Goal: Information Seeking & Learning: Learn about a topic

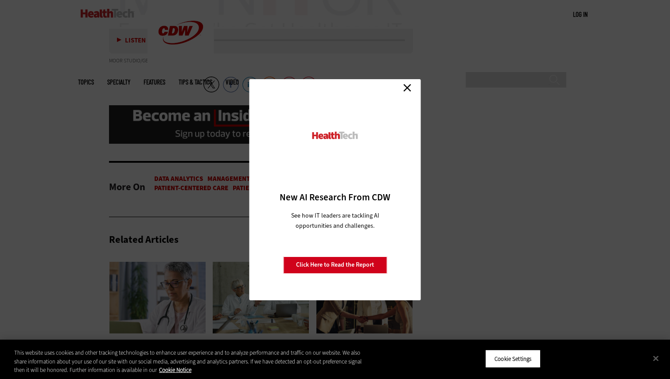
scroll to position [1896, 0]
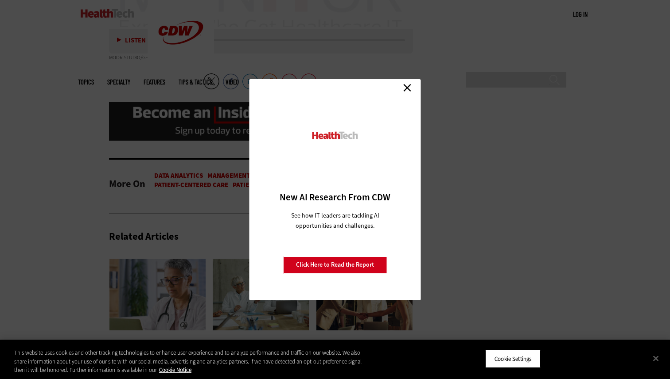
click at [406, 92] on link "Close" at bounding box center [406, 87] width 13 height 13
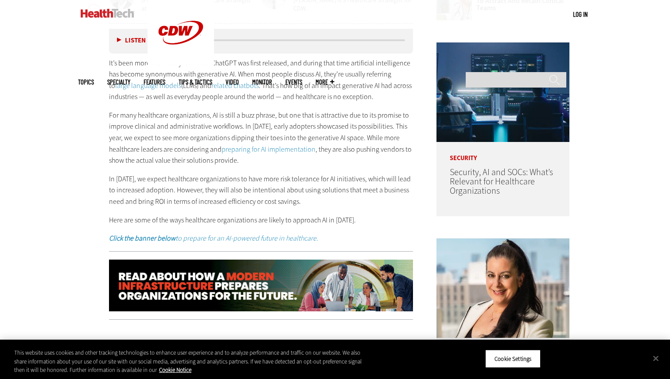
scroll to position [469, 0]
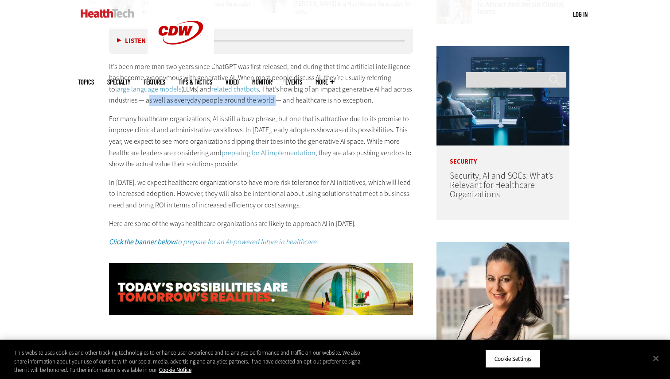
drag, startPoint x: 149, startPoint y: 102, endPoint x: 276, endPoint y: 102, distance: 127.1
click at [276, 102] on p "It’s been more than two years since ChatGPT was first released, and during that…" at bounding box center [261, 83] width 304 height 45
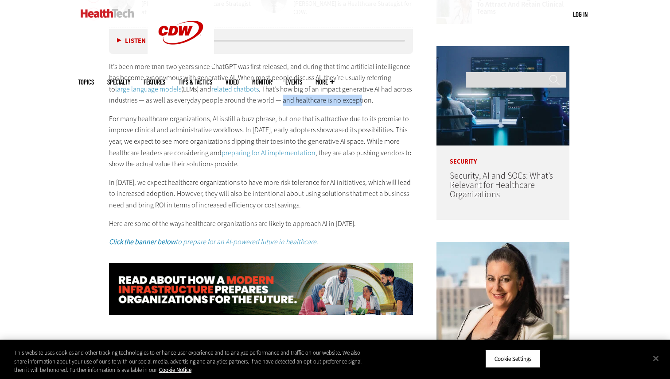
drag, startPoint x: 282, startPoint y: 101, endPoint x: 366, endPoint y: 101, distance: 83.7
click at [363, 101] on p "It’s been more than two years since ChatGPT was first released, and during that…" at bounding box center [261, 83] width 304 height 45
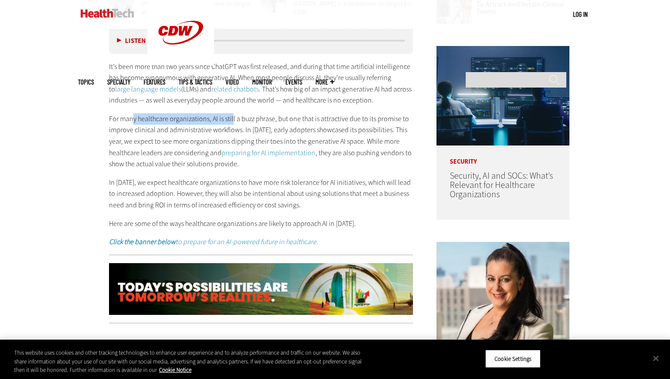
drag, startPoint x: 132, startPoint y: 118, endPoint x: 232, endPoint y: 118, distance: 99.2
click at [232, 118] on p "For many healthcare organizations, AI is still a buzz phrase, but one that is a…" at bounding box center [261, 141] width 304 height 57
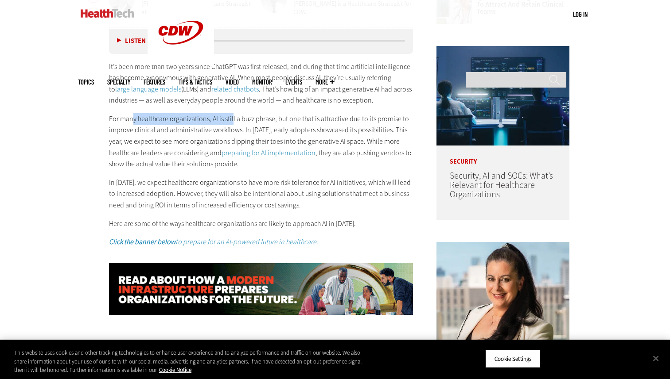
click at [232, 118] on p "For many healthcare organizations, AI is still a buzz phrase, but one that is a…" at bounding box center [261, 141] width 304 height 57
drag, startPoint x: 209, startPoint y: 118, endPoint x: 287, endPoint y: 118, distance: 78.4
click at [288, 118] on p "For many healthcare organizations, AI is still a buzz phrase, but one that is a…" at bounding box center [261, 141] width 304 height 57
click at [287, 118] on p "For many healthcare organizations, AI is still a buzz phrase, but one that is a…" at bounding box center [261, 141] width 304 height 57
drag, startPoint x: 275, startPoint y: 118, endPoint x: 347, endPoint y: 118, distance: 72.6
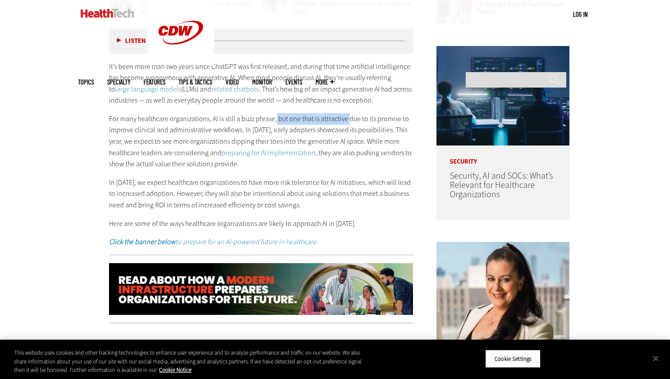
click at [347, 118] on p "For many healthcare organizations, AI is still a buzz phrase, but one that is a…" at bounding box center [261, 141] width 304 height 57
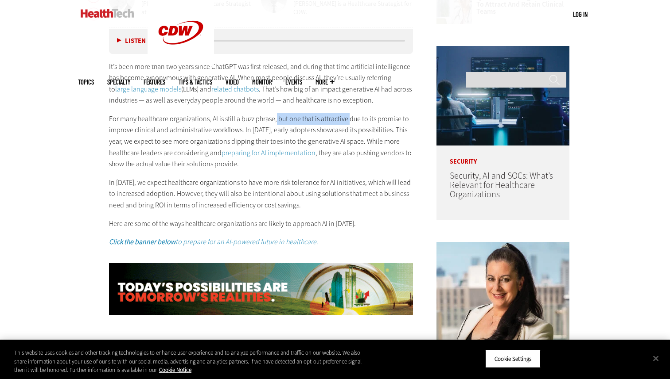
click at [347, 118] on p "For many healthcare organizations, AI is still a buzz phrase, but one that is a…" at bounding box center [261, 141] width 304 height 57
drag, startPoint x: 275, startPoint y: 120, endPoint x: 379, endPoint y: 120, distance: 104.1
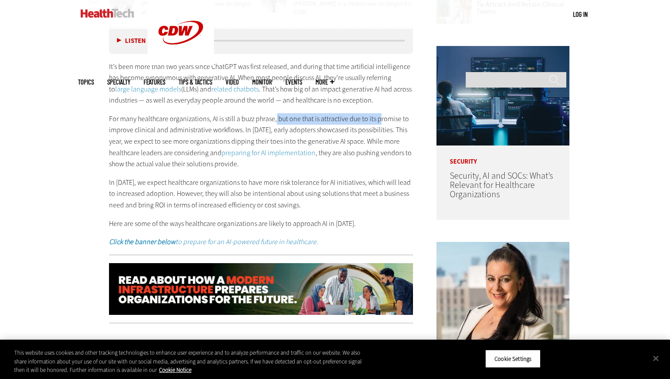
click at [379, 120] on p "For many healthcare organizations, AI is still a buzz phrase, but one that is a…" at bounding box center [261, 141] width 304 height 57
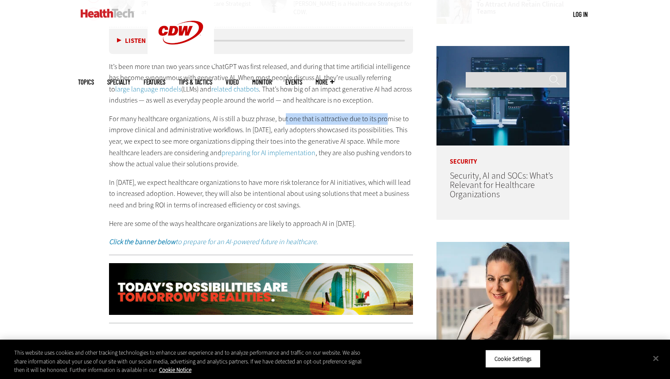
drag, startPoint x: 285, startPoint y: 116, endPoint x: 383, endPoint y: 116, distance: 98.3
click at [383, 116] on p "For many healthcare organizations, AI is still a buzz phrase, but one that is a…" at bounding box center [261, 141] width 304 height 57
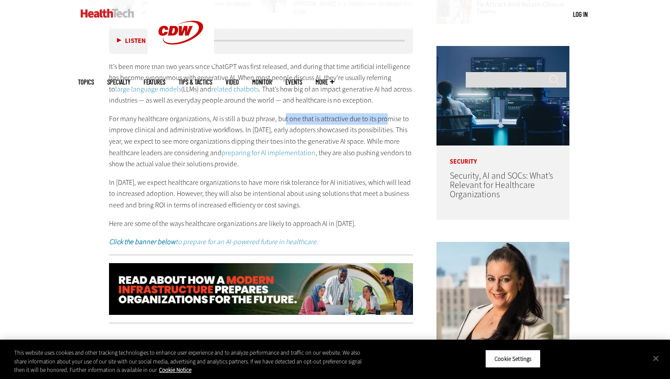
click at [383, 116] on p "For many healthcare organizations, AI is still a buzz phrase, but one that is a…" at bounding box center [261, 141] width 304 height 57
drag, startPoint x: 142, startPoint y: 143, endPoint x: 249, endPoint y: 143, distance: 107.2
click at [246, 143] on p "For many healthcare organizations, AI is still a buzz phrase, but one that is a…" at bounding box center [261, 141] width 304 height 57
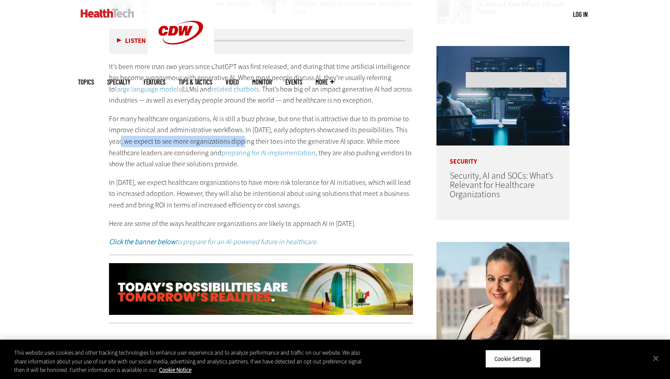
click at [249, 143] on p "For many healthcare organizations, AI is still a buzz phrase, but one that is a…" at bounding box center [261, 141] width 304 height 57
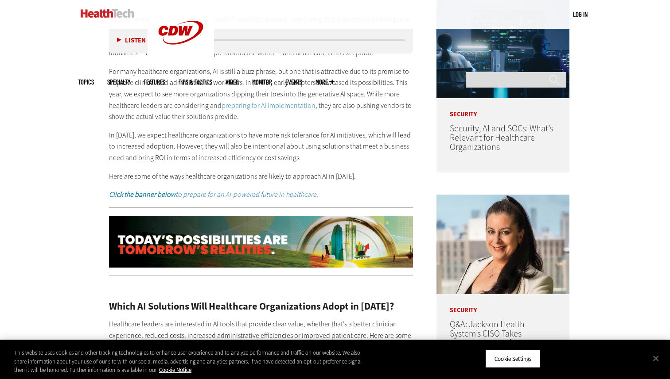
scroll to position [520, 0]
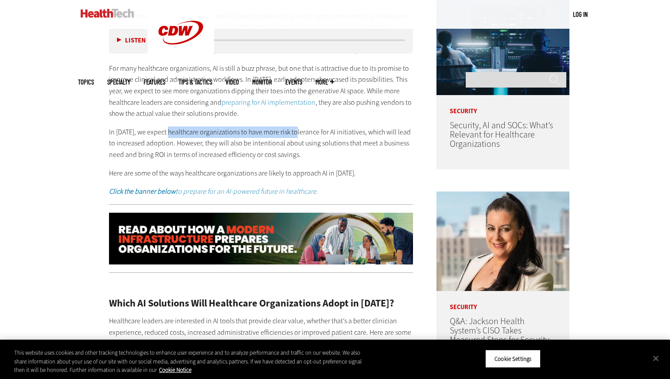
drag, startPoint x: 168, startPoint y: 129, endPoint x: 294, endPoint y: 131, distance: 126.2
click at [294, 130] on p "In [DATE], we expect healthcare organizations to have more risk tolerance for A…" at bounding box center [261, 144] width 304 height 34
click at [294, 131] on p "In [DATE], we expect healthcare organizations to have more risk tolerance for A…" at bounding box center [261, 144] width 304 height 34
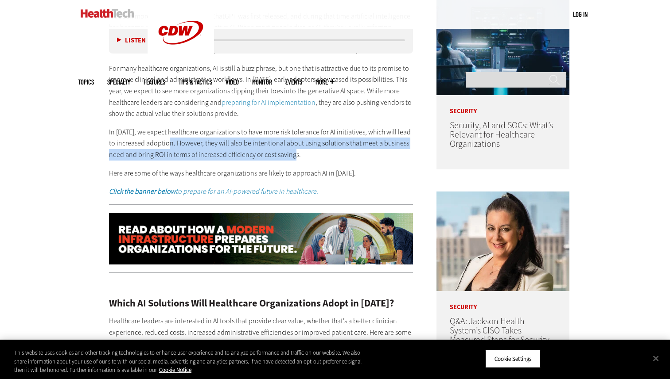
drag, startPoint x: 166, startPoint y: 144, endPoint x: 323, endPoint y: 153, distance: 157.9
click at [323, 153] on p "In [DATE], we expect healthcare organizations to have more risk tolerance for A…" at bounding box center [261, 144] width 304 height 34
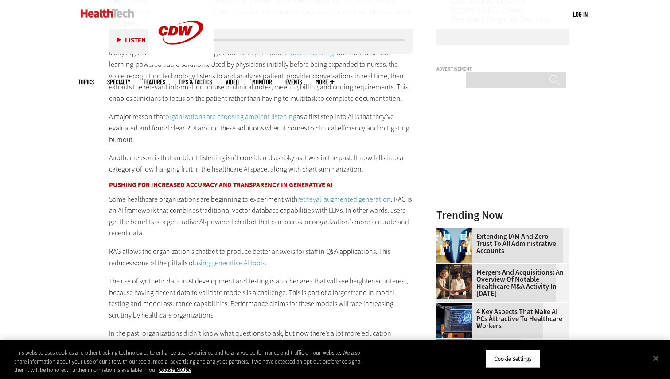
scroll to position [842, 0]
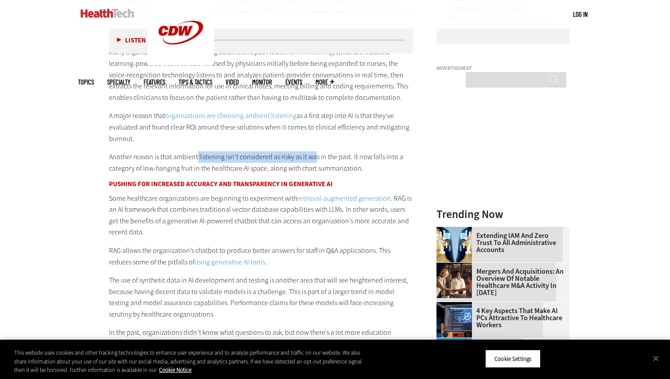
drag, startPoint x: 196, startPoint y: 154, endPoint x: 315, endPoint y: 161, distance: 119.3
click at [315, 161] on p "Another reason is that ambient listening isn’t considered as risky as it was in…" at bounding box center [261, 162] width 304 height 23
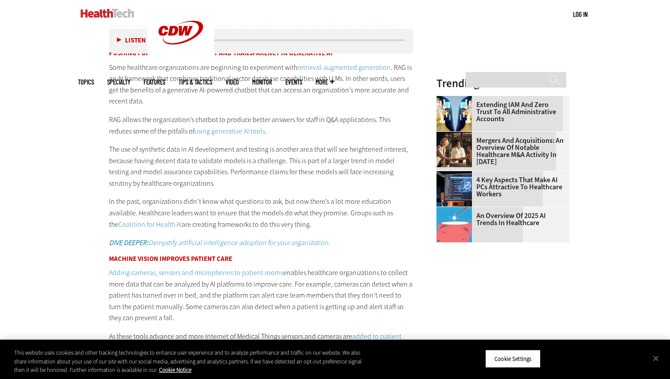
scroll to position [974, 0]
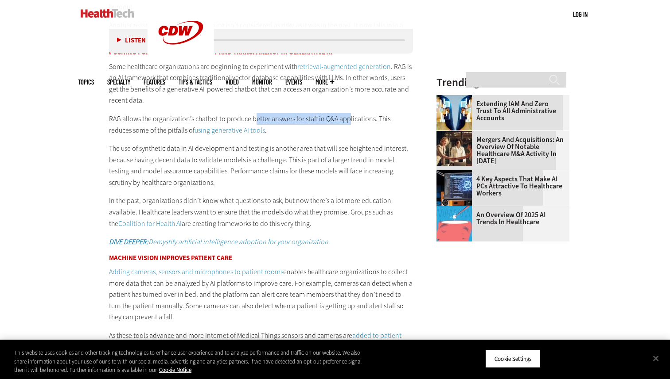
drag, startPoint x: 253, startPoint y: 121, endPoint x: 347, endPoint y: 120, distance: 93.4
click at [347, 120] on p "RAG allows the organization’s chatbot to produce better answers for staff in Q&…" at bounding box center [261, 124] width 304 height 23
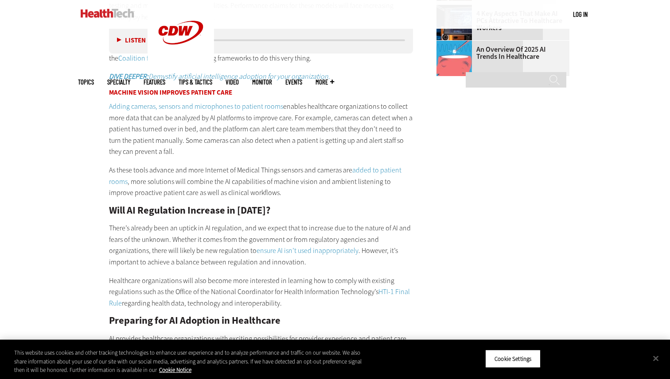
scroll to position [1142, 0]
